Goal: Check status: Check status

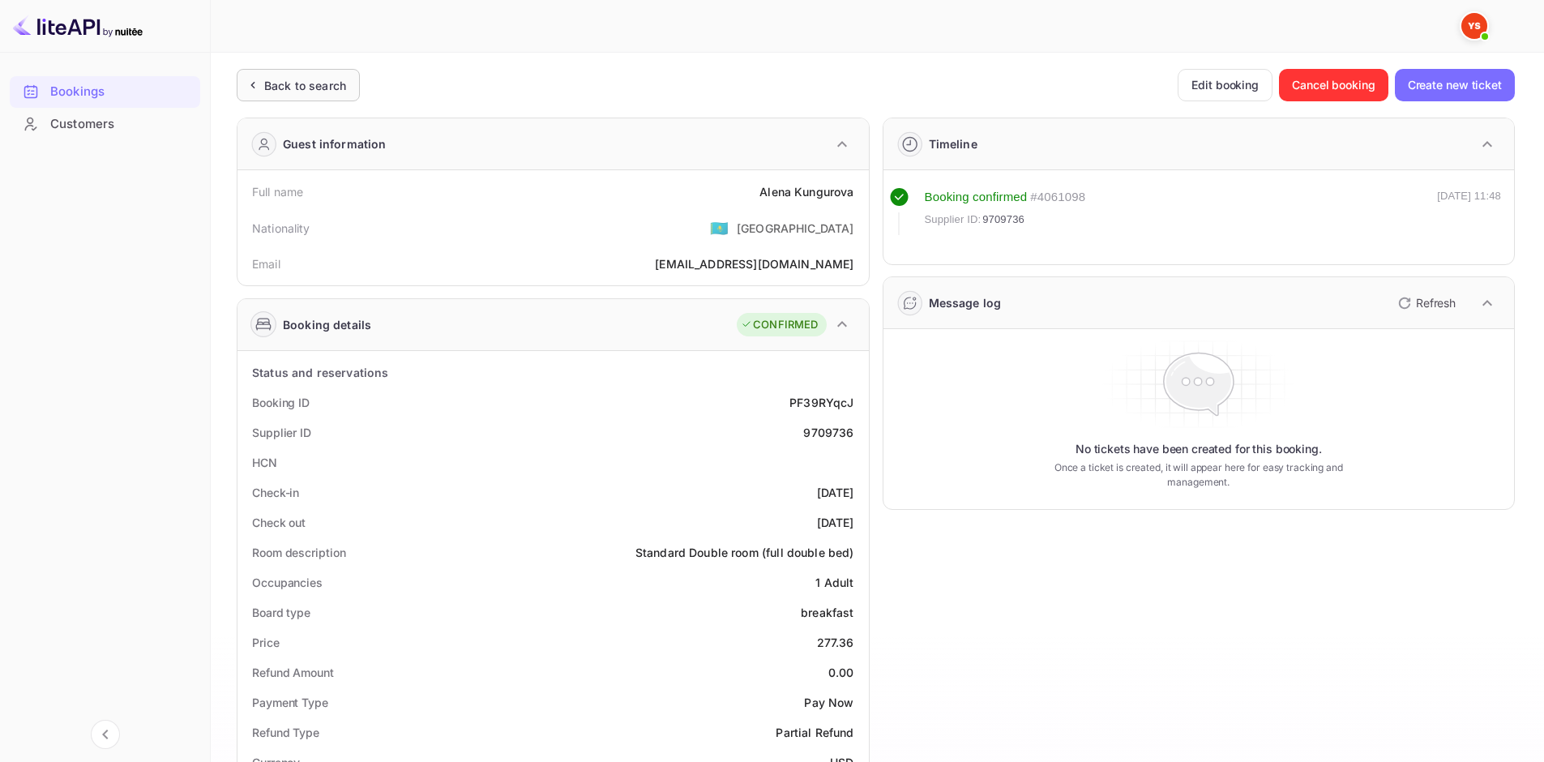
click at [337, 83] on div "Back to search" at bounding box center [305, 85] width 82 height 17
click at [361, 99] on div "Back to search Edit booking Cancel booking Create new ticket" at bounding box center [876, 85] width 1278 height 32
click at [308, 87] on div "Back to search" at bounding box center [305, 85] width 82 height 17
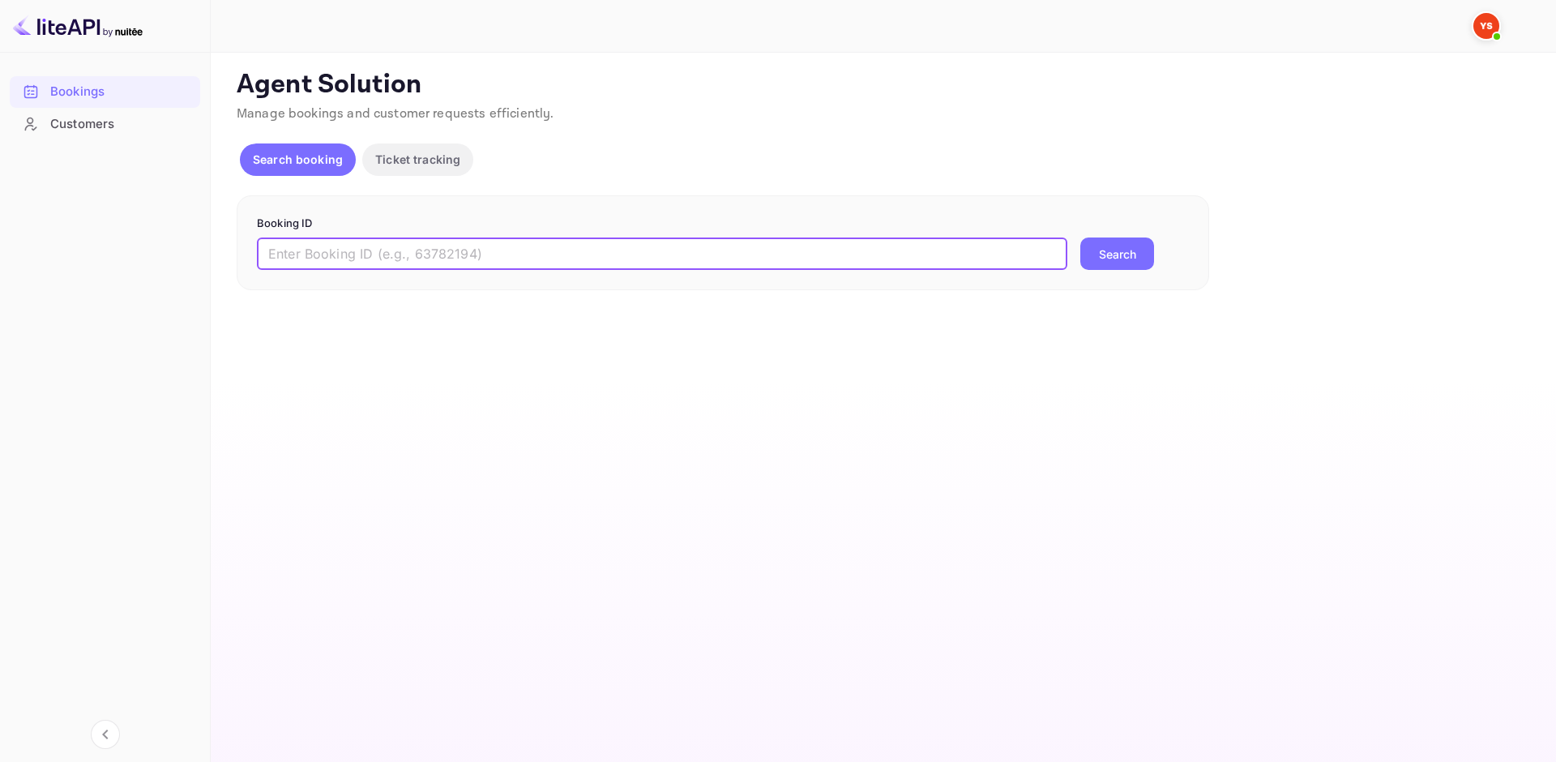
paste input "9160686"
type input "9160686"
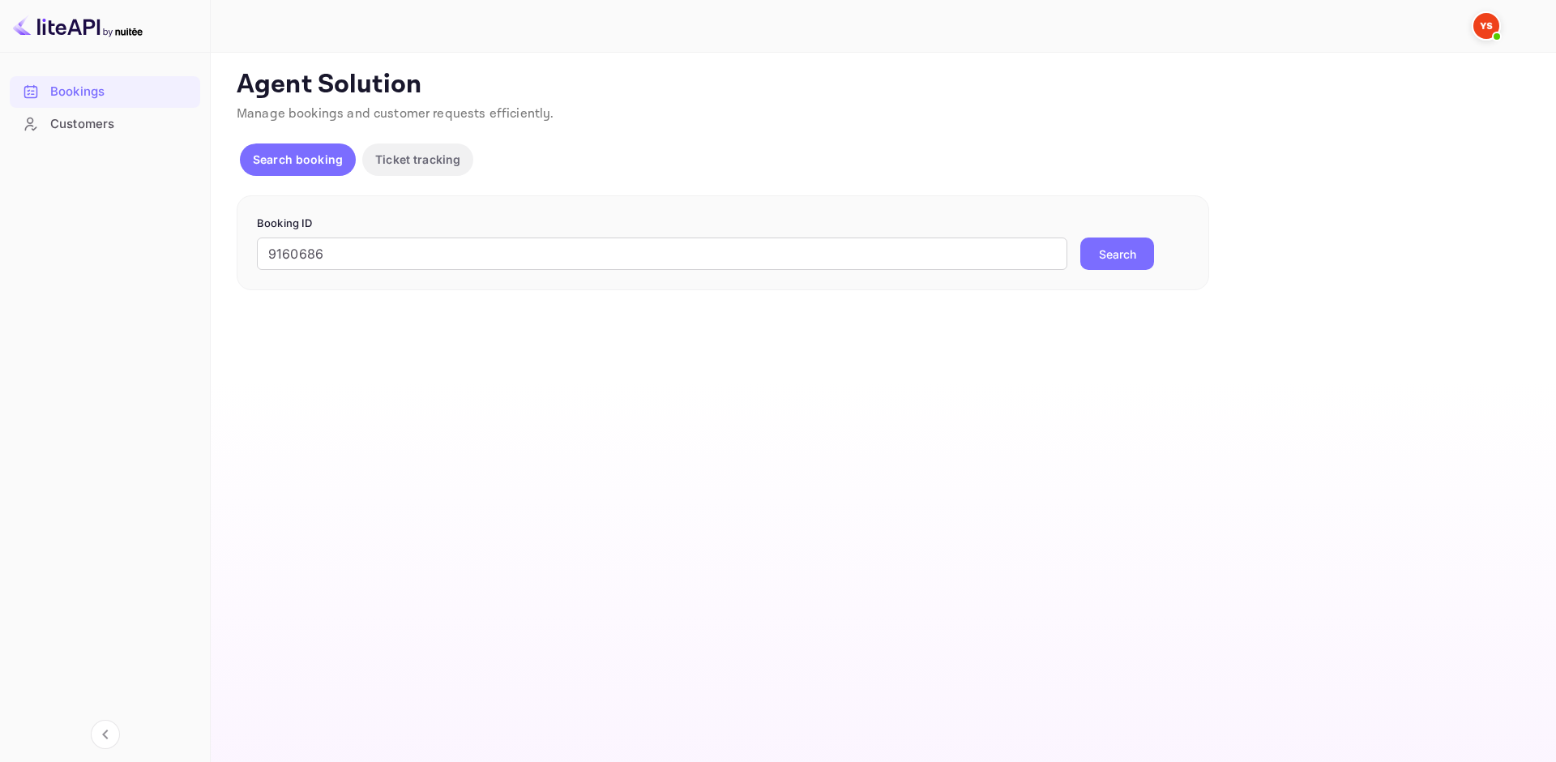
click at [1152, 252] on button "Search" at bounding box center [1117, 253] width 74 height 32
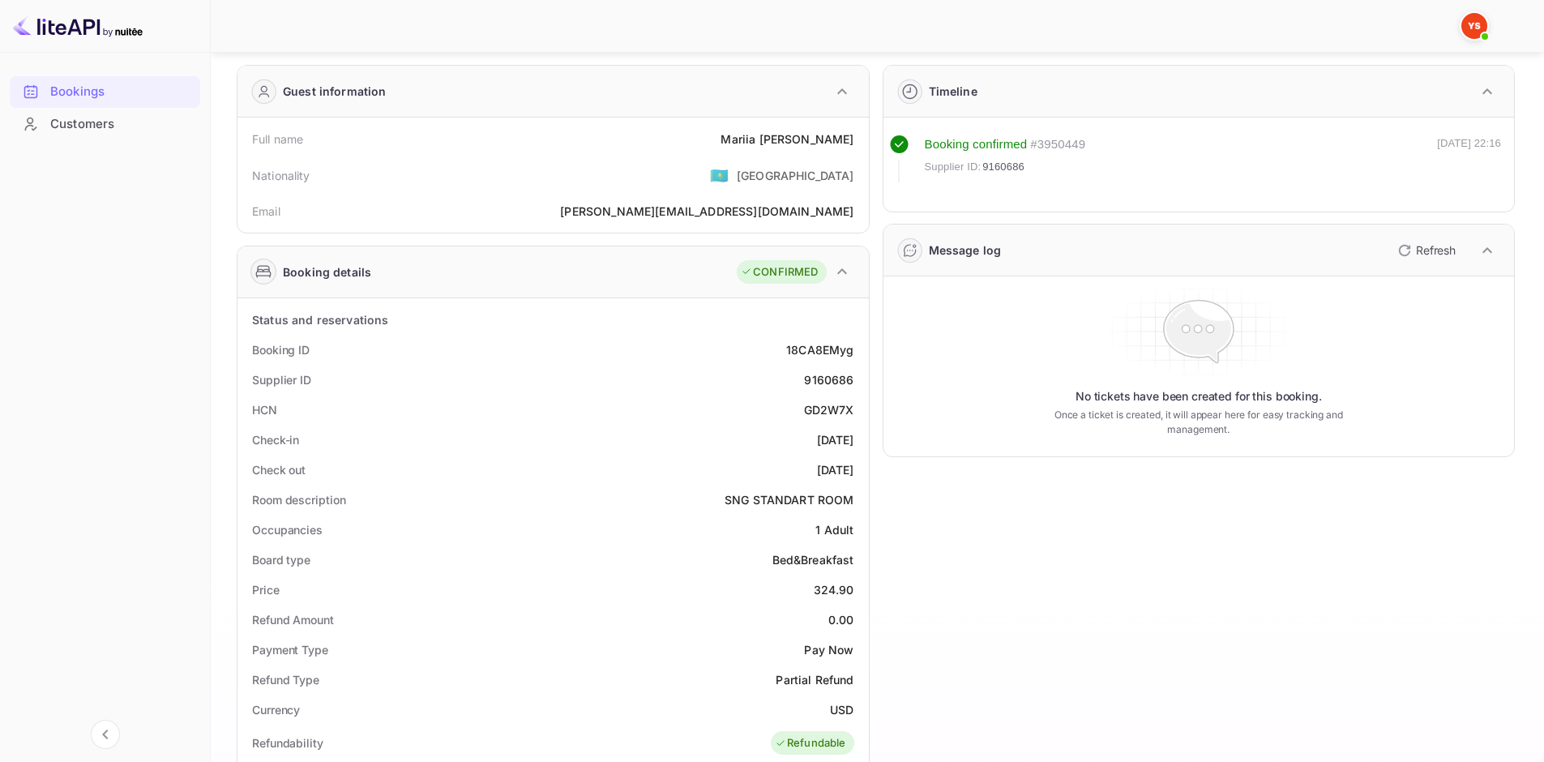
scroll to position [81, 0]
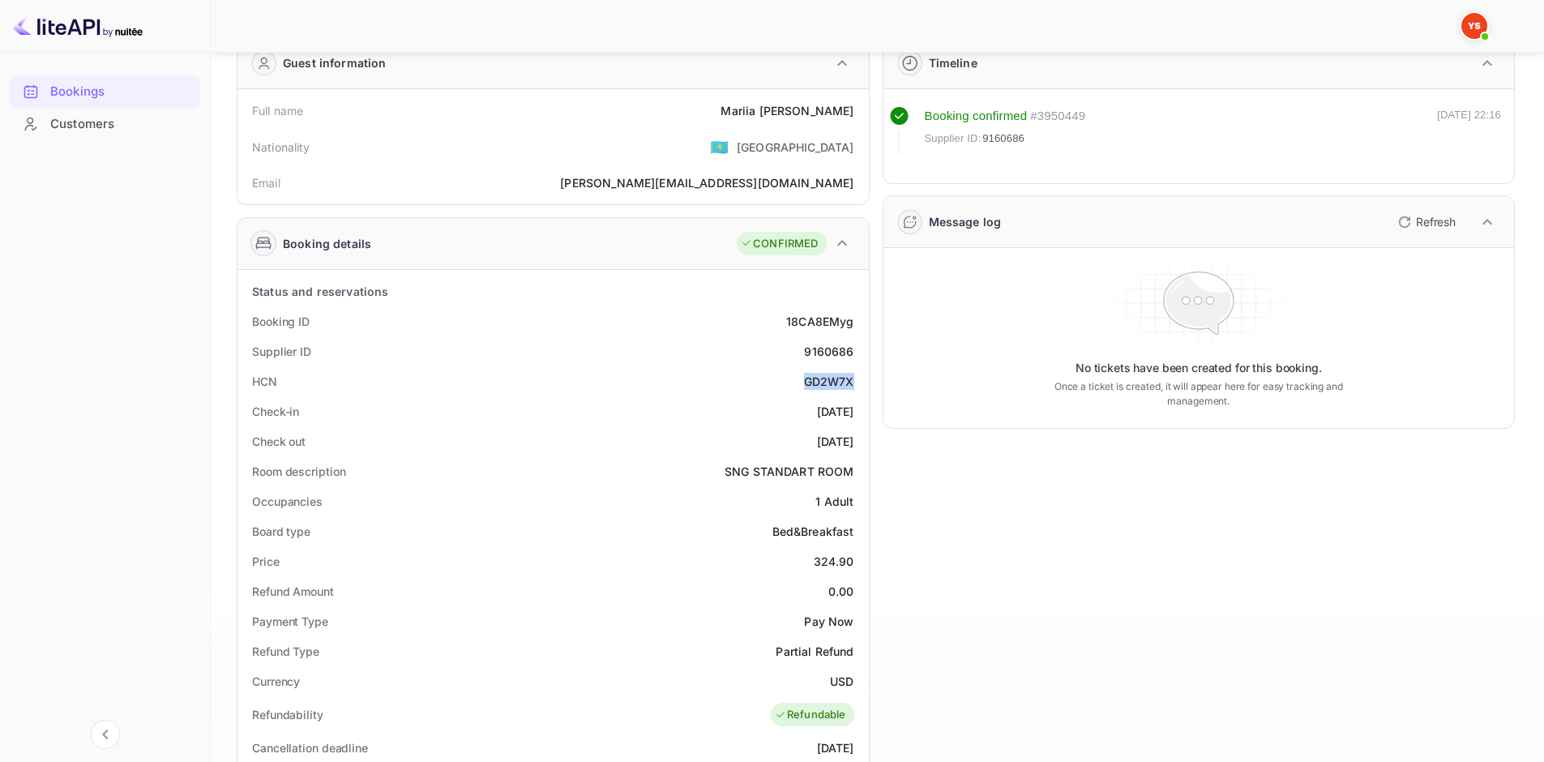
drag, startPoint x: 803, startPoint y: 381, endPoint x: 853, endPoint y: 388, distance: 50.8
click at [853, 388] on div "GD2W7X" at bounding box center [829, 381] width 50 height 17
copy div "GD2W7X"
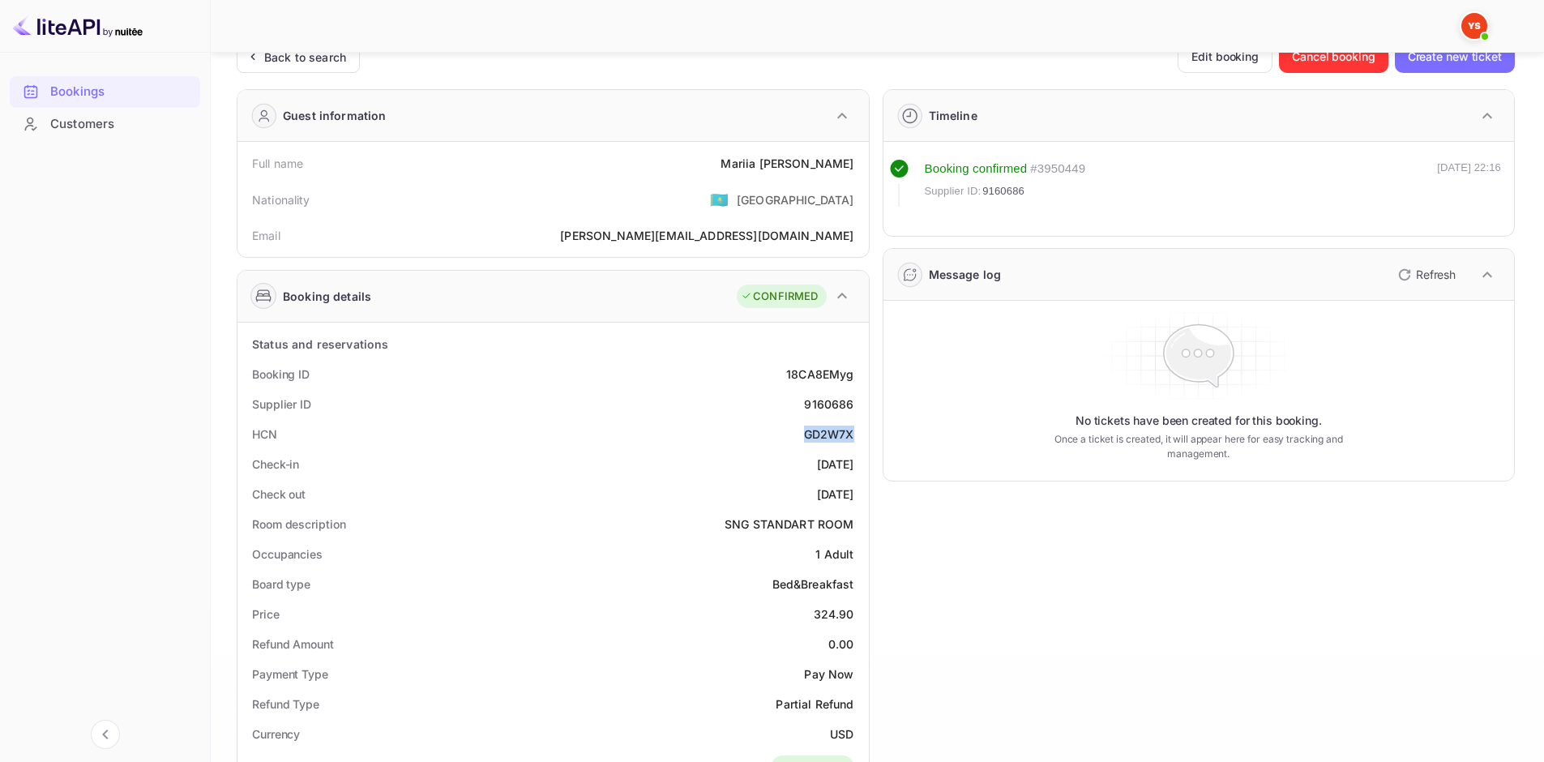
scroll to position [0, 0]
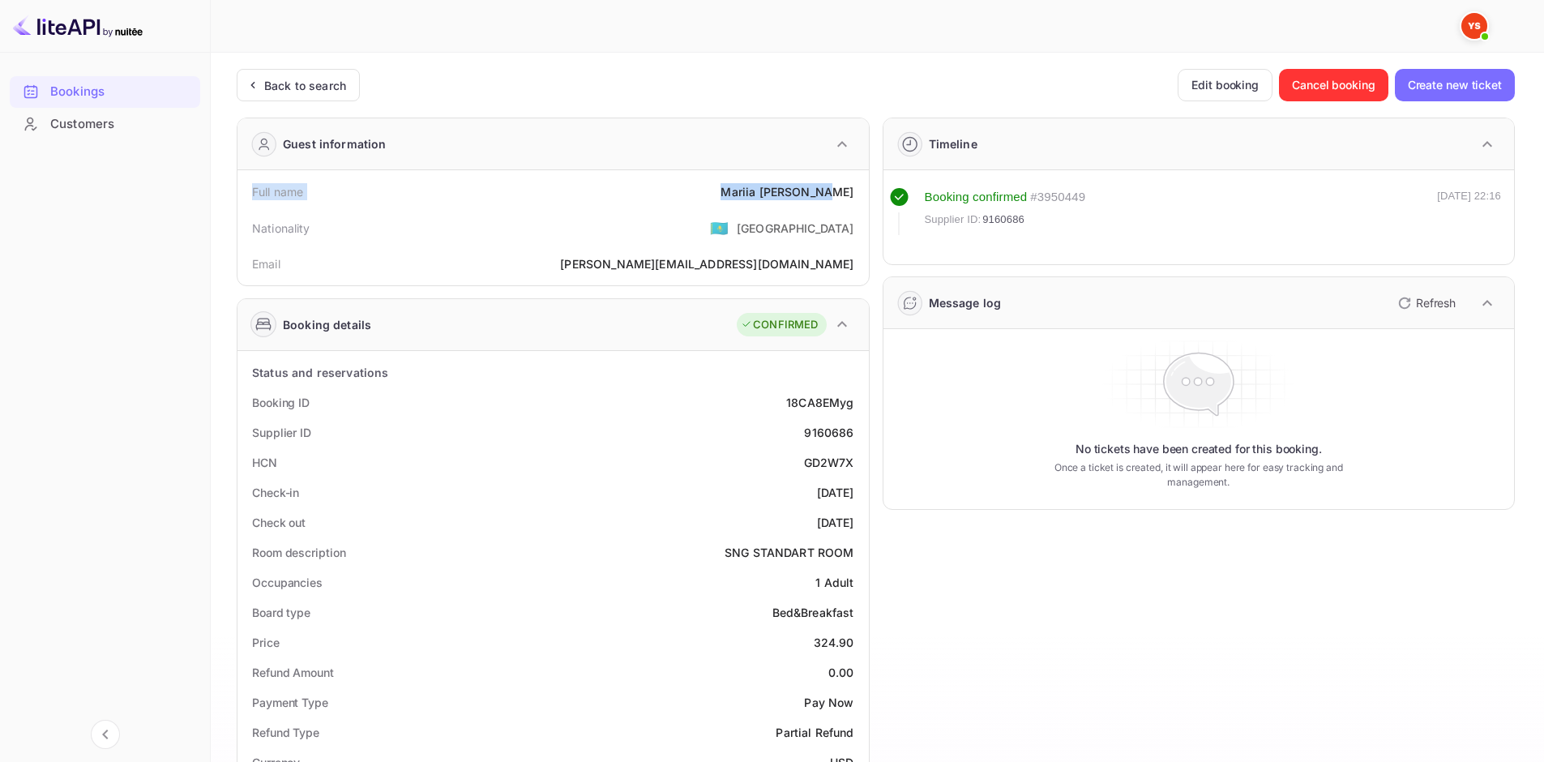
drag, startPoint x: 251, startPoint y: 188, endPoint x: 854, endPoint y: 193, distance: 603.0
click at [854, 193] on div "Full name [PERSON_NAME]" at bounding box center [553, 192] width 618 height 30
copy div "Full name [PERSON_NAME]"
drag, startPoint x: 248, startPoint y: 405, endPoint x: 857, endPoint y: 532, distance: 622.6
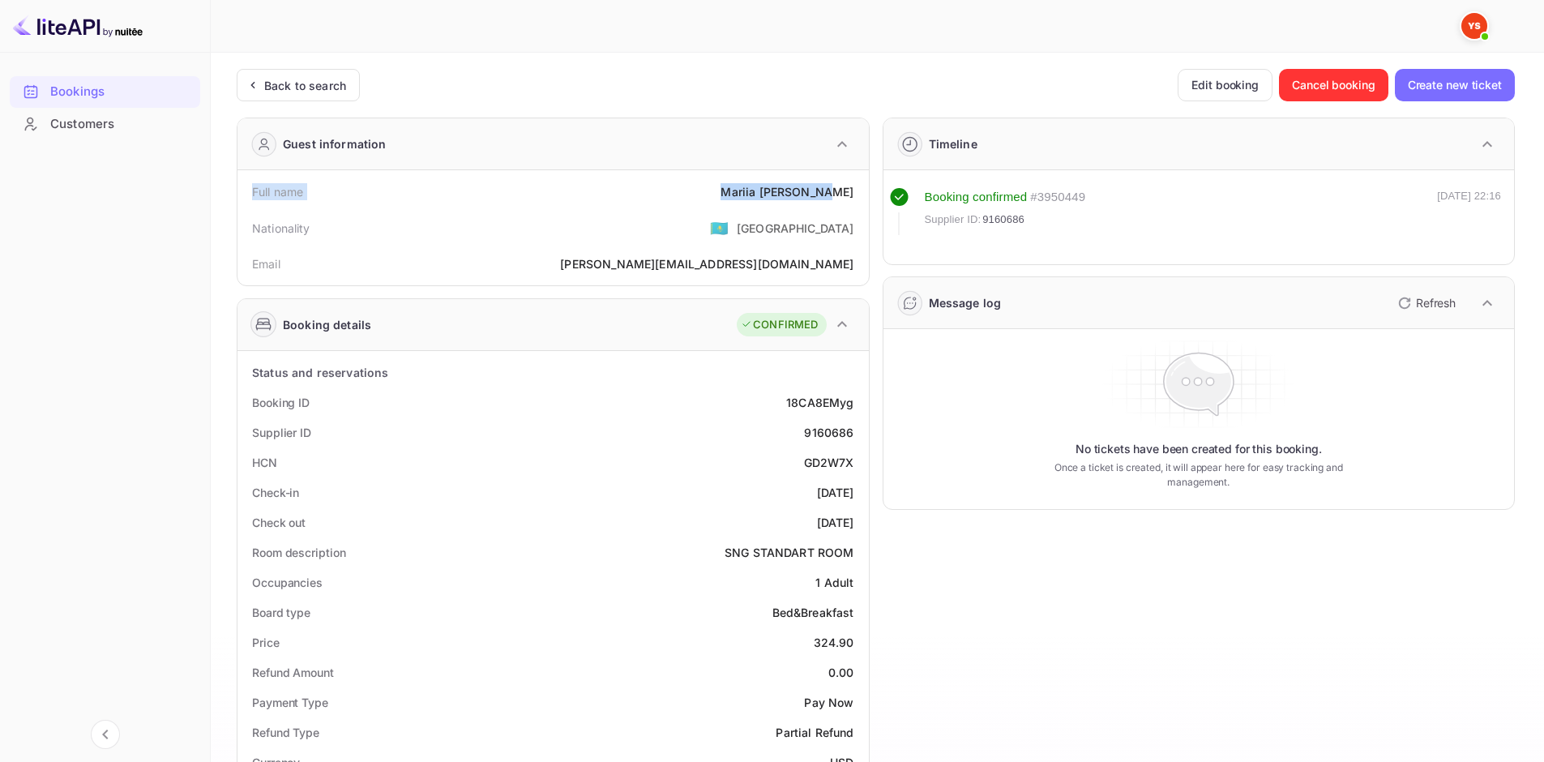
copy div "Booking ID 18CA8EMyg Supplier ID 9160686 HCN GD2W7X Check-in [DATE] Check out […"
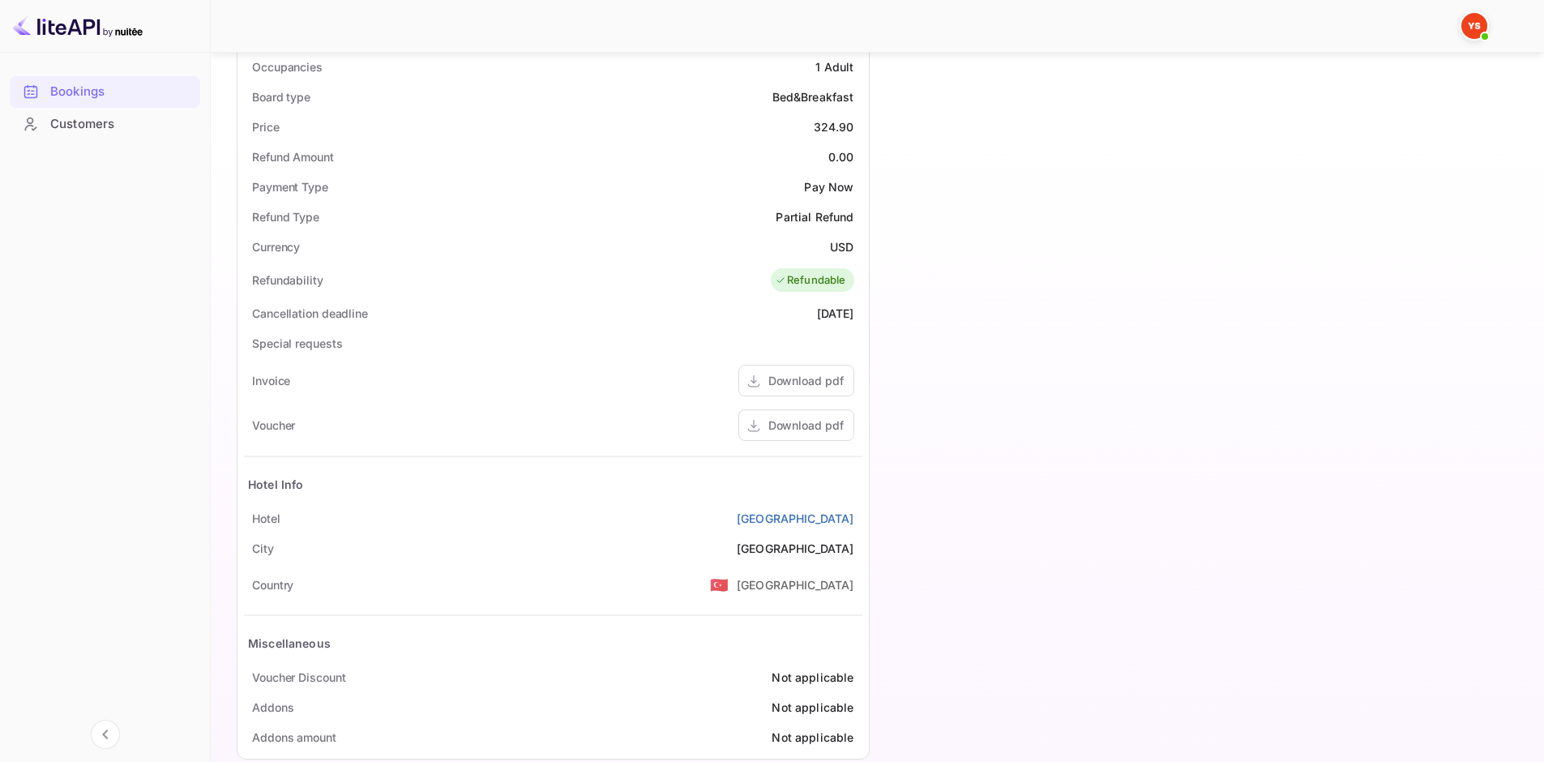
scroll to position [544, 0]
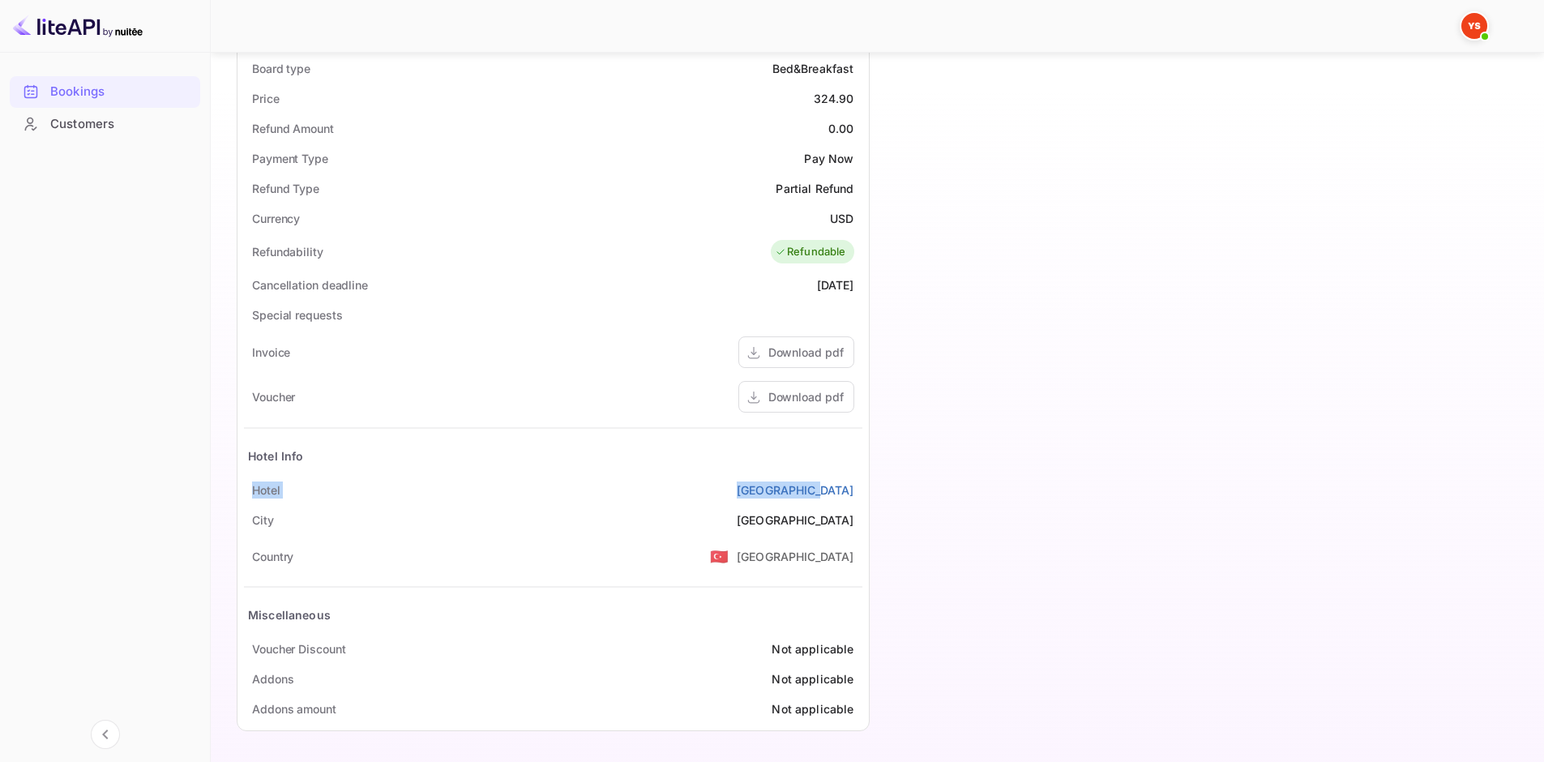
drag, startPoint x: 248, startPoint y: 479, endPoint x: 855, endPoint y: 491, distance: 607.1
click at [855, 491] on div "[GEOGRAPHIC_DATA]" at bounding box center [553, 490] width 618 height 30
copy div "[GEOGRAPHIC_DATA]"
